Goal: Ask a question

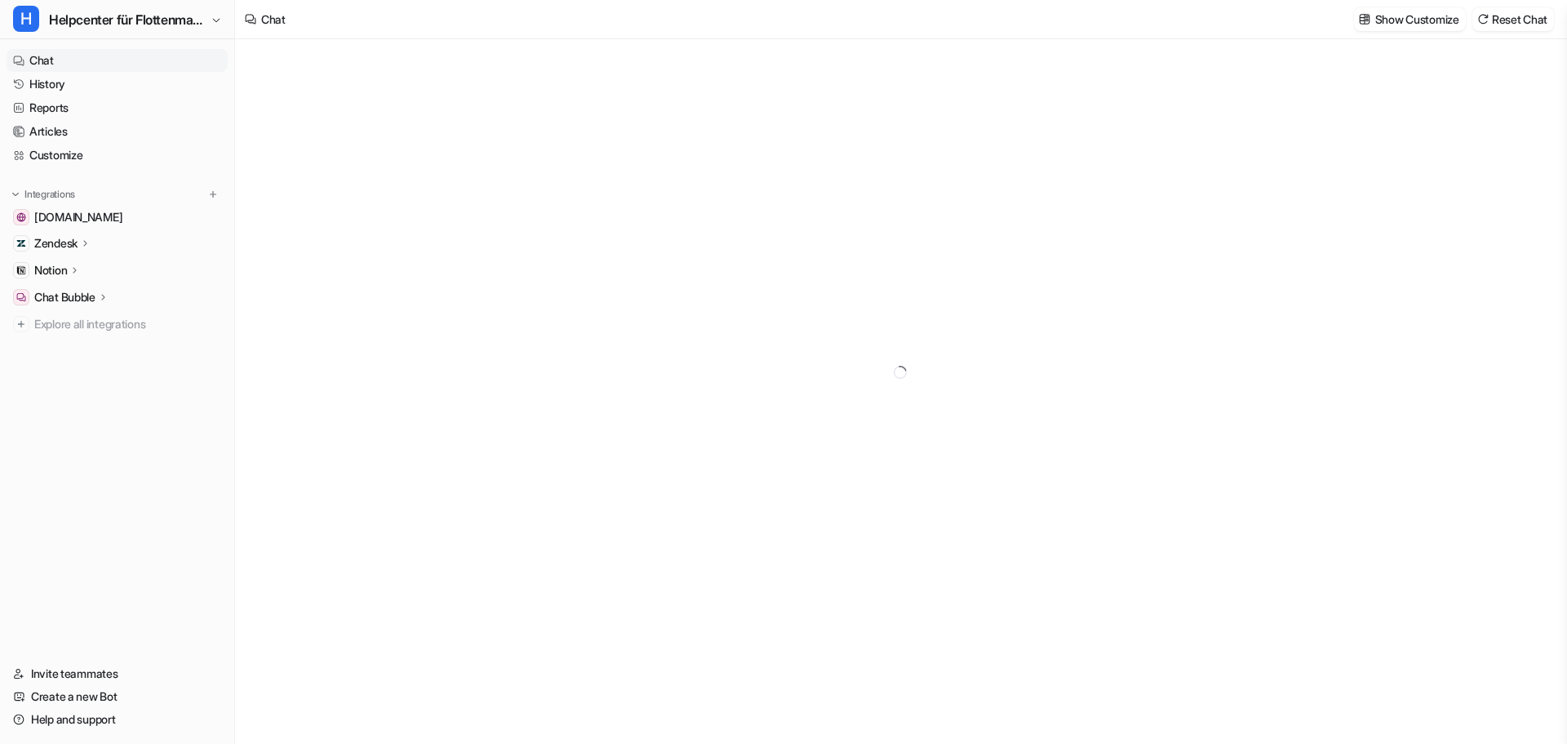
type textarea "**********"
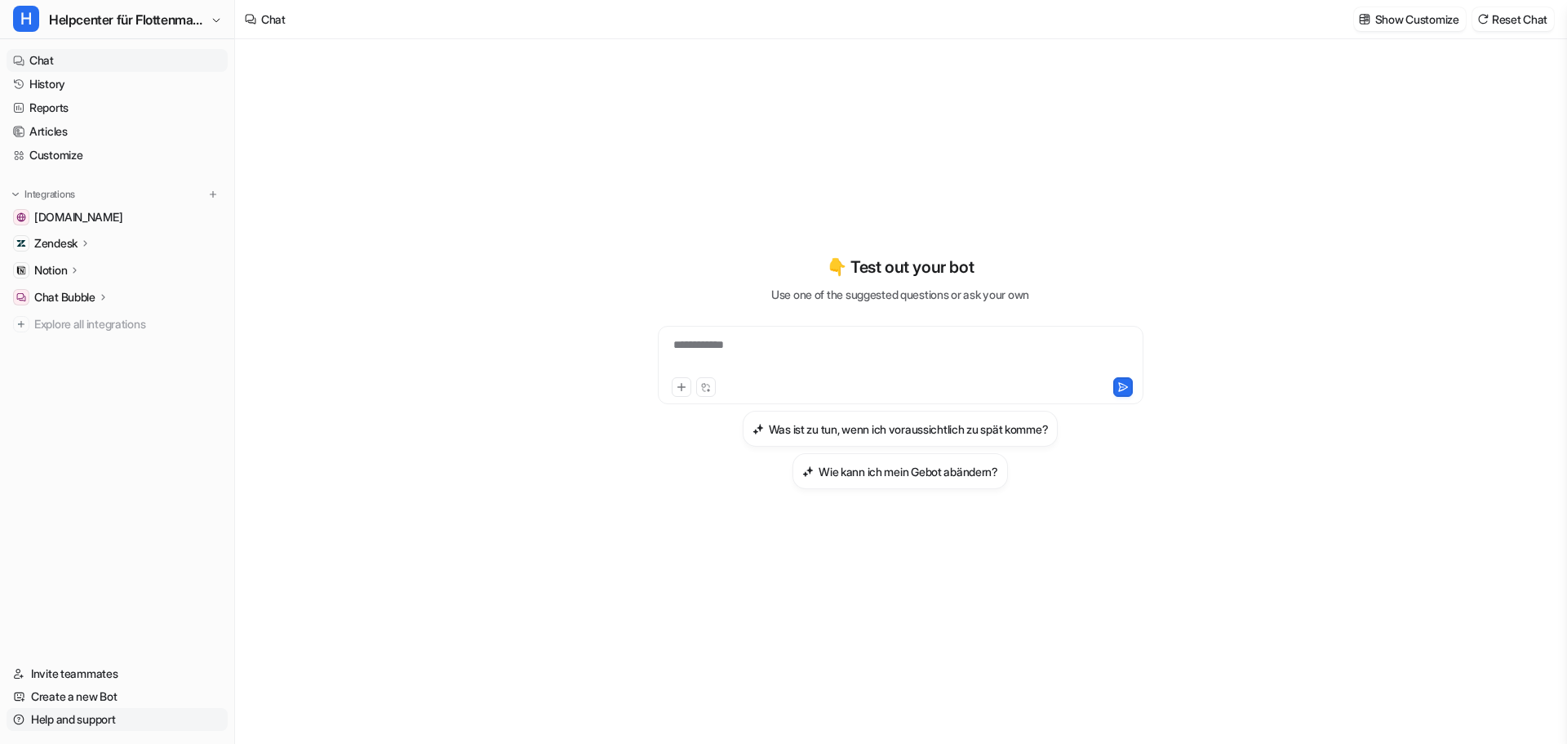
click at [78, 722] on link "Help and support" at bounding box center [117, 719] width 221 height 23
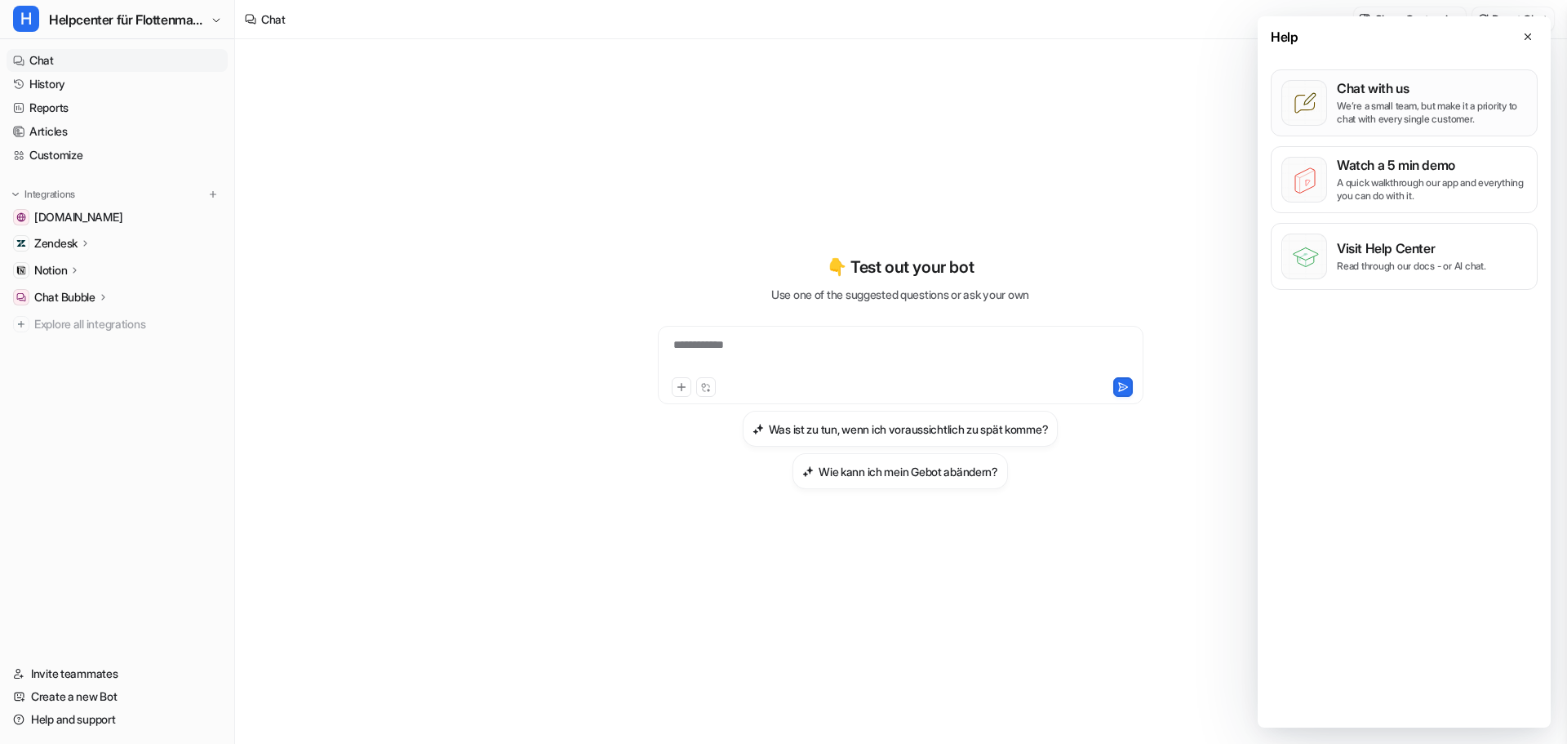
click at [1406, 109] on p "We’re a small team, but make it a priority to chat with every single customer." at bounding box center [1432, 113] width 190 height 26
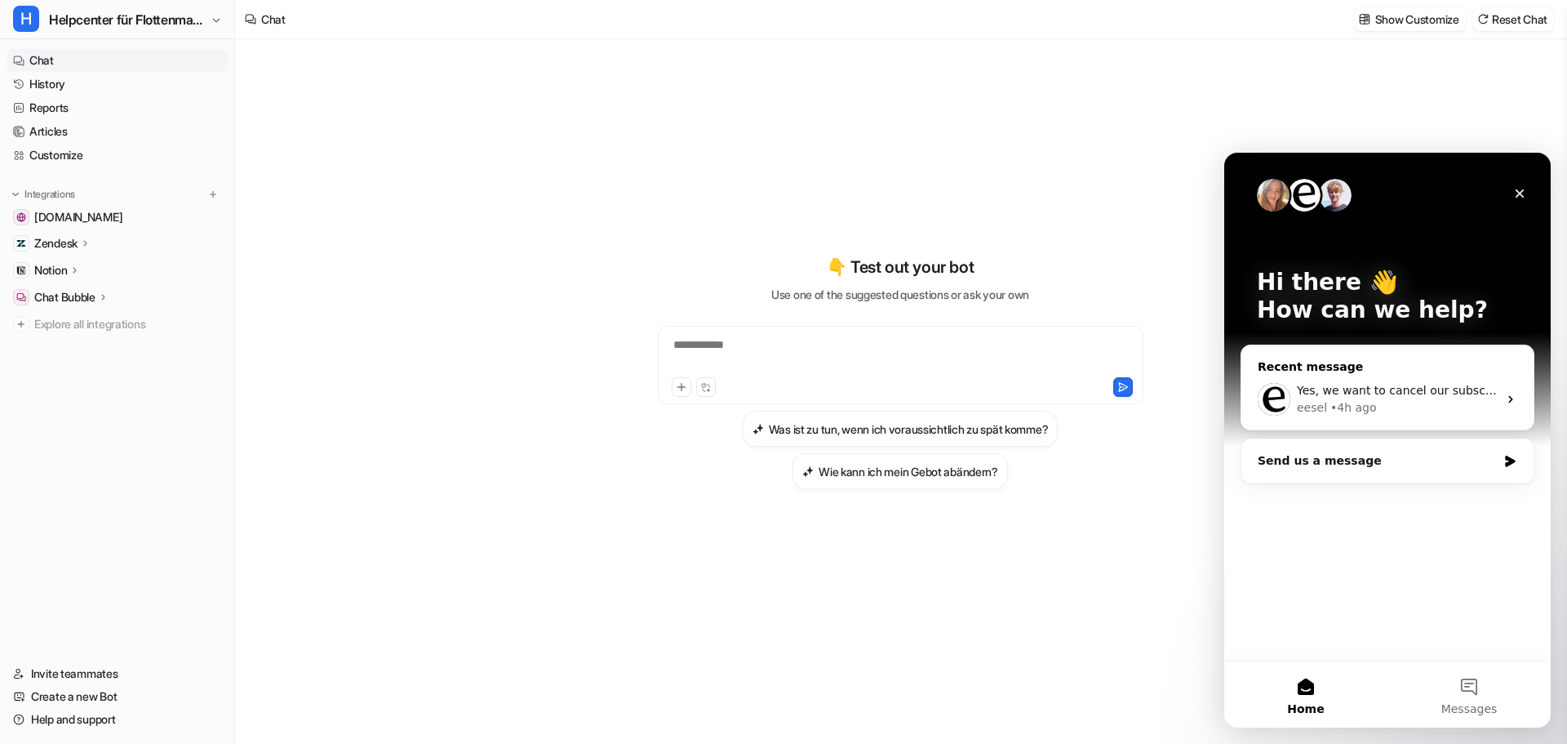
click at [1438, 415] on div "eesel • 4h ago" at bounding box center [1397, 407] width 201 height 17
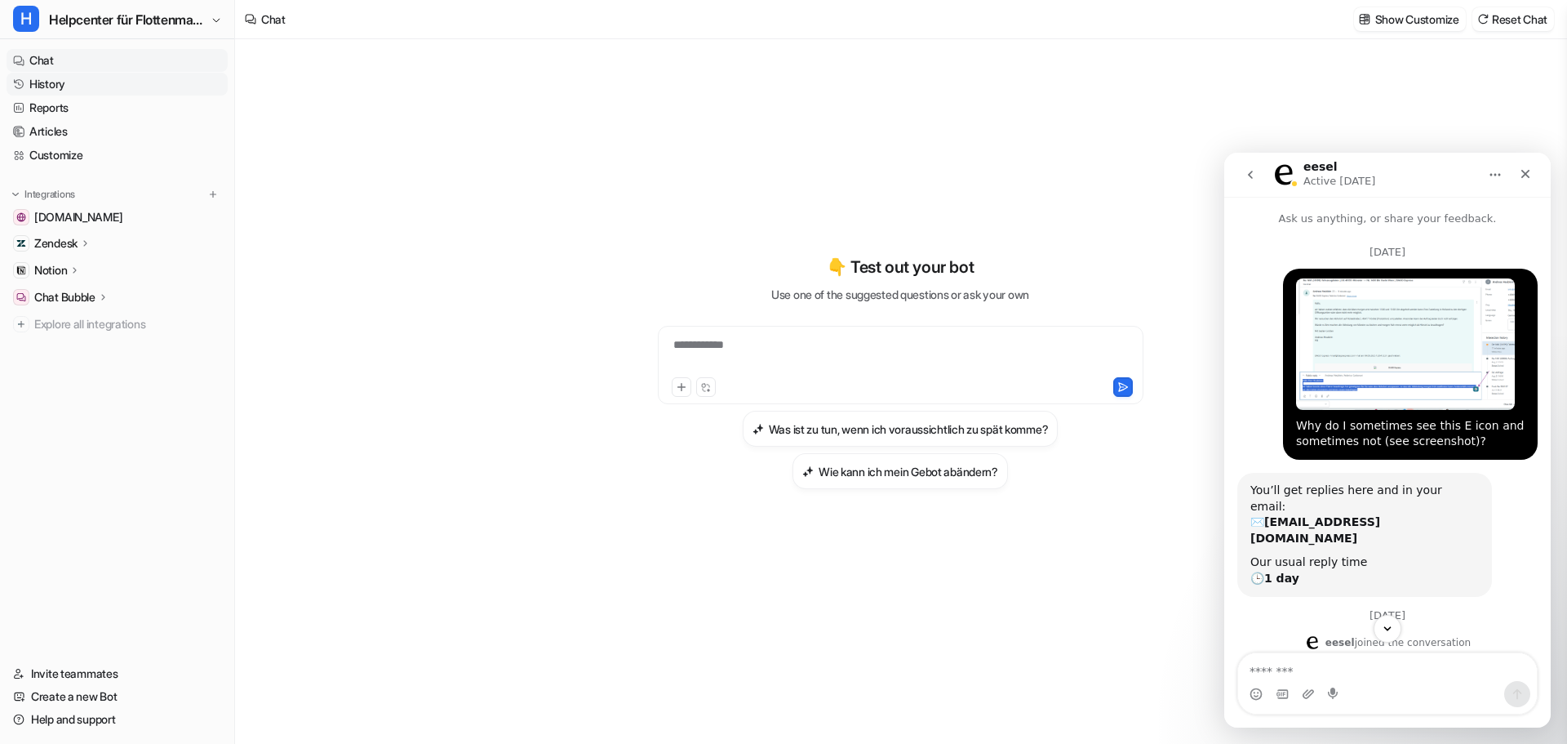
click at [88, 84] on link "History" at bounding box center [117, 84] width 221 height 23
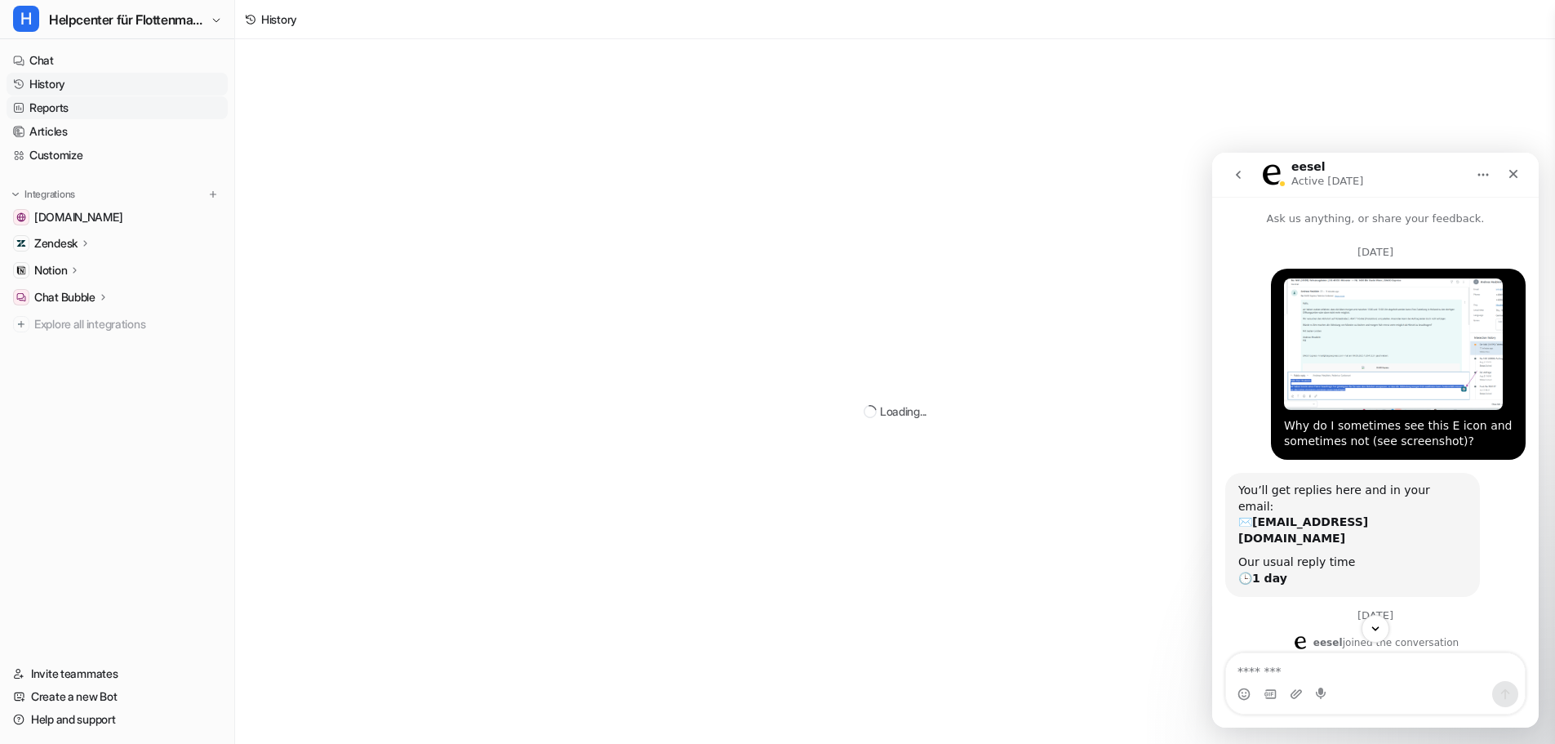
click at [82, 103] on link "Reports" at bounding box center [117, 107] width 221 height 23
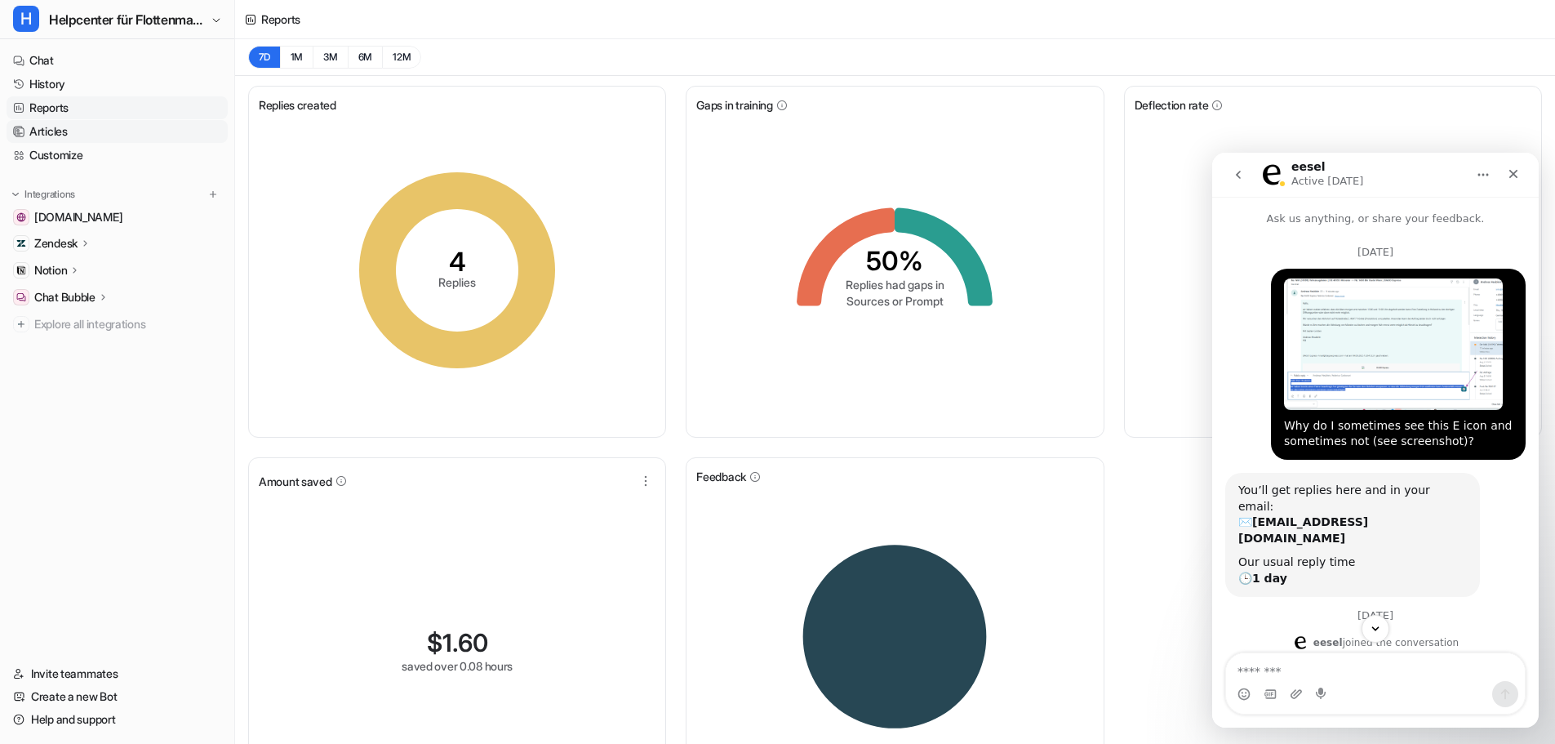
click at [73, 122] on link "Articles" at bounding box center [117, 131] width 221 height 23
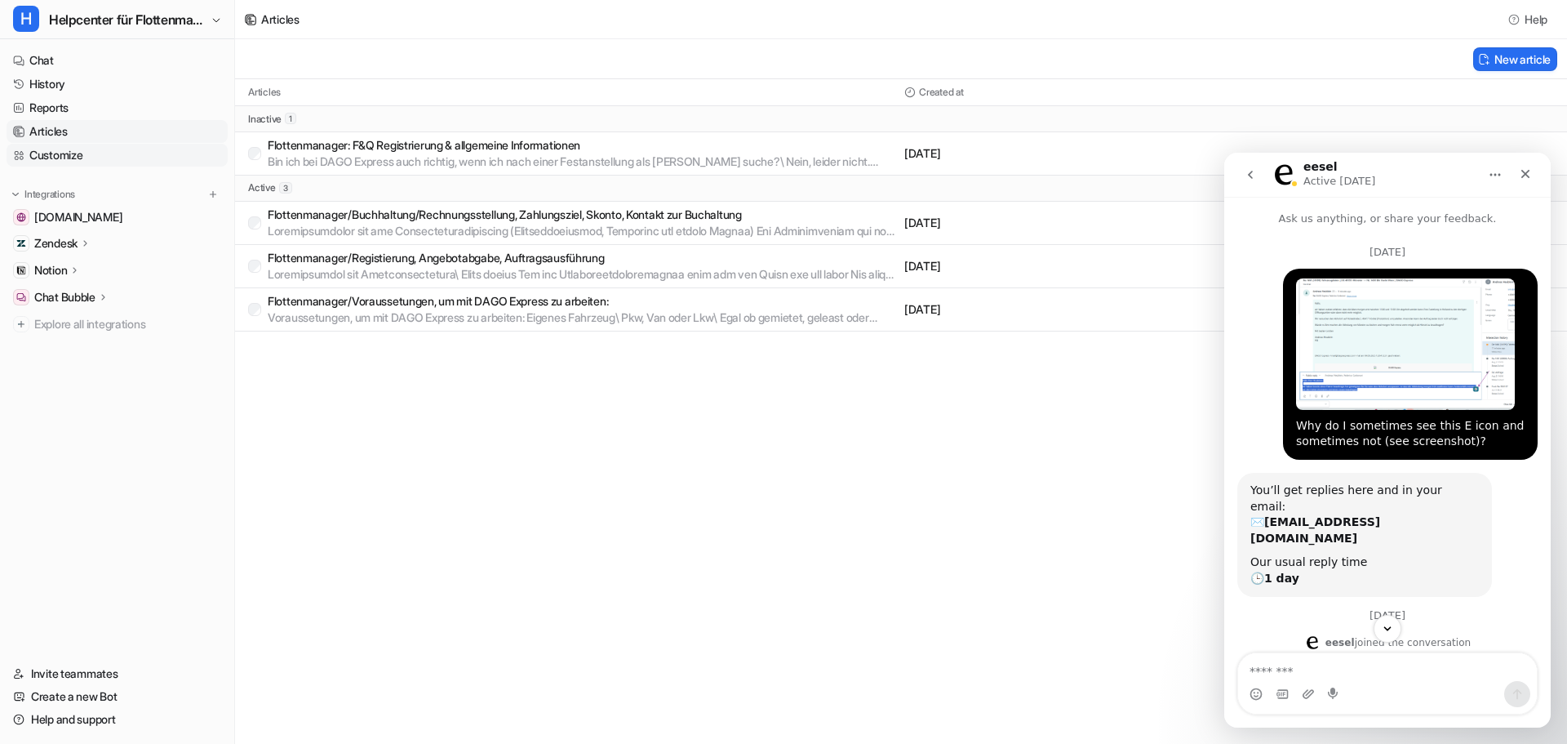
click at [76, 163] on link "Customize" at bounding box center [117, 155] width 221 height 23
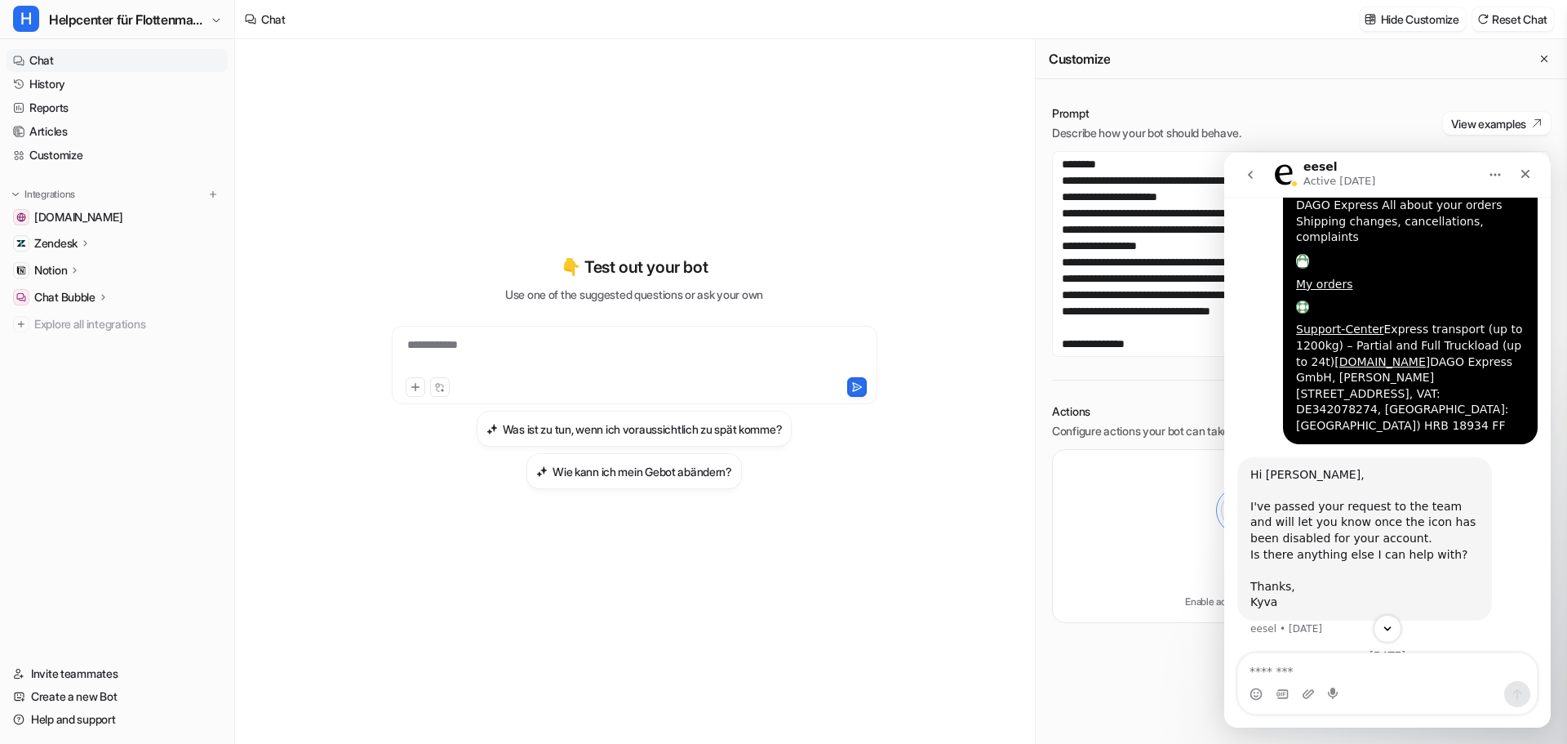
scroll to position [1634, 0]
